Goal: Task Accomplishment & Management: Use online tool/utility

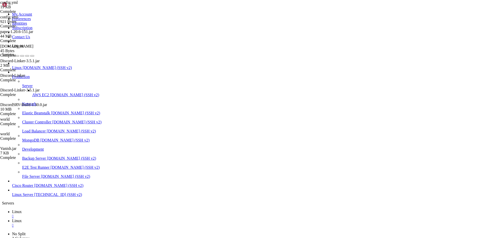
scroll to position [2, 1]
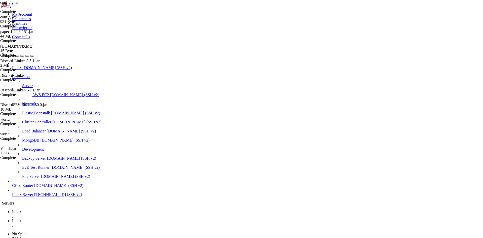
type input "/home/server-privat"
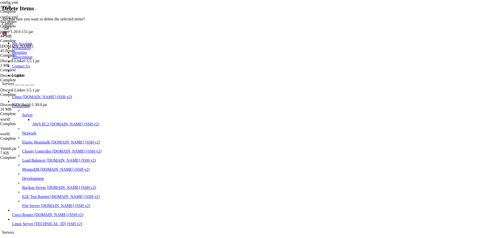
click at [11, 31] on button "OK" at bounding box center [6, 28] width 9 height 5
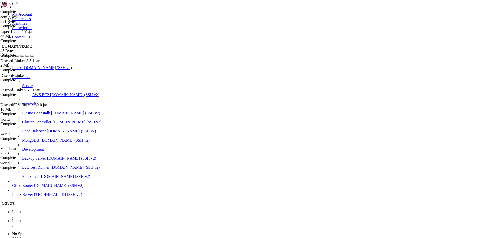
click at [462, 222] on div "paper-1.20.6-151.jar 44 MB Complete [DOMAIN_NAME] 45 Bytes Complete Discord-Lin…" at bounding box center [241, 119] width 483 height 238
